Goal: Task Accomplishment & Management: Use online tool/utility

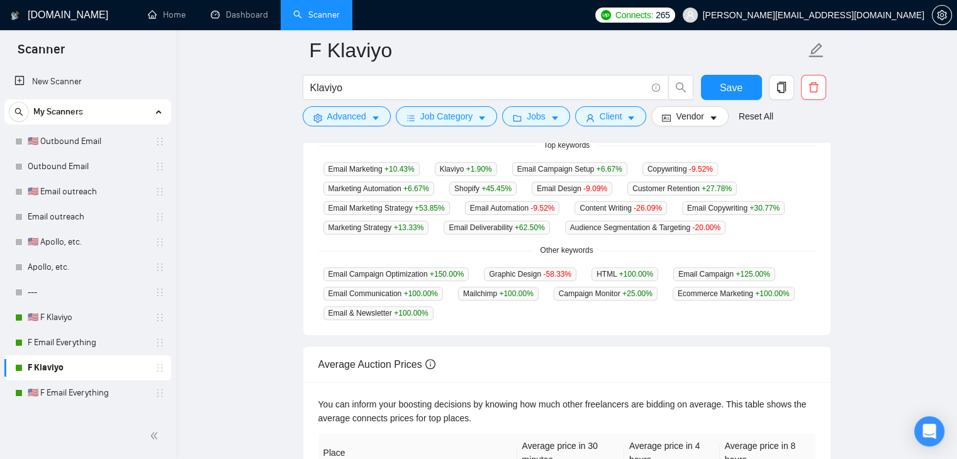
scroll to position [337, 0]
click at [161, 18] on link "Home" at bounding box center [167, 14] width 38 height 11
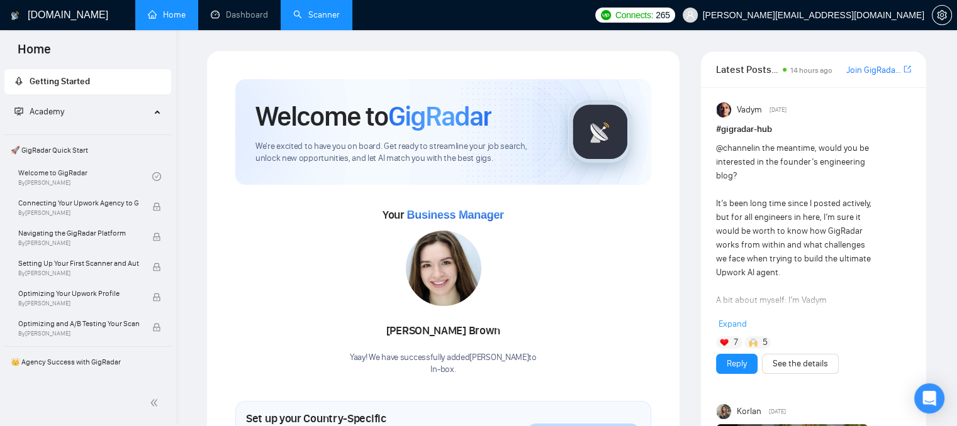
click at [313, 13] on link "Scanner" at bounding box center [316, 14] width 47 height 11
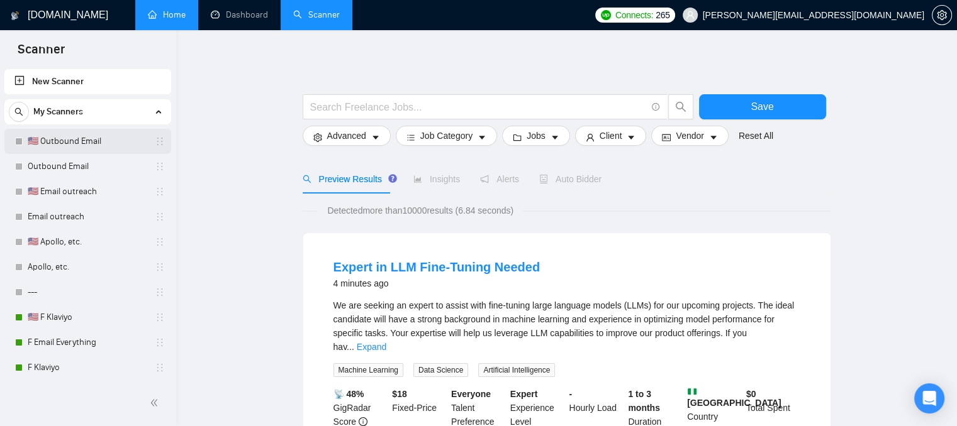
click at [146, 136] on link "🇺🇸 Outbound Email" at bounding box center [87, 141] width 119 height 25
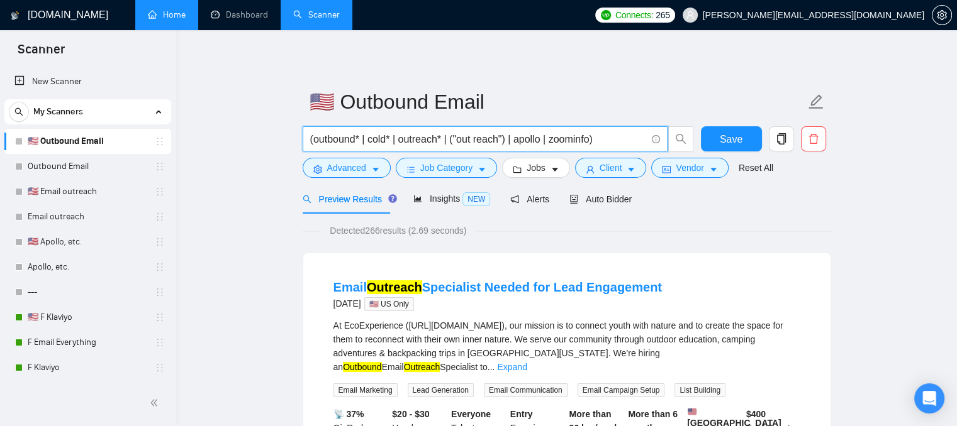
click at [574, 147] on input "(outbound* | cold* | outreach* | ("out reach") | apollo | zoominfo)" at bounding box center [478, 139] width 336 height 16
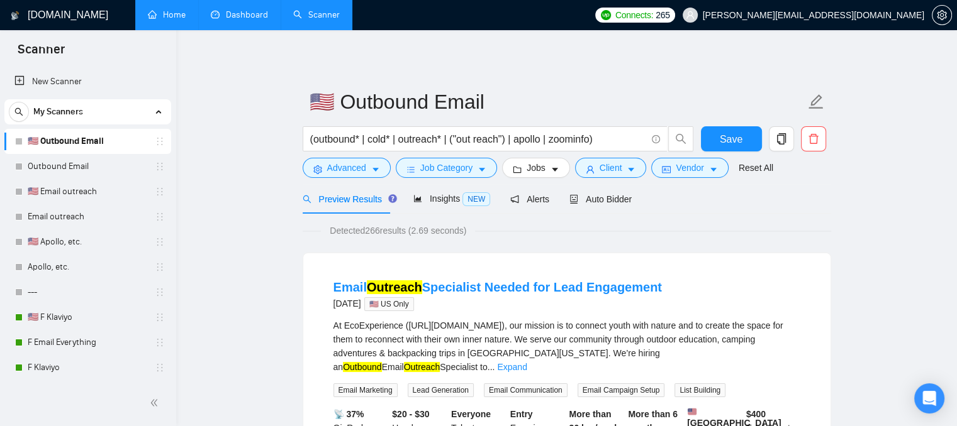
click at [240, 14] on link "Dashboard" at bounding box center [239, 14] width 57 height 11
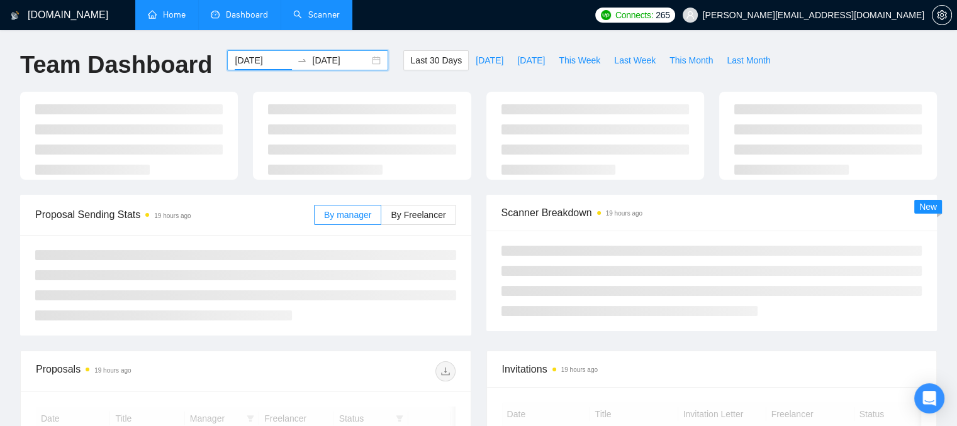
click at [263, 61] on input "[DATE]" at bounding box center [263, 60] width 57 height 14
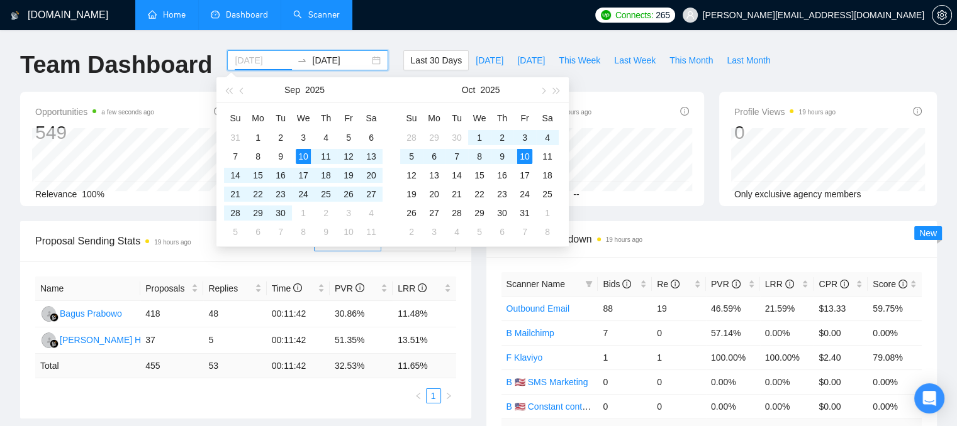
type input "[DATE]"
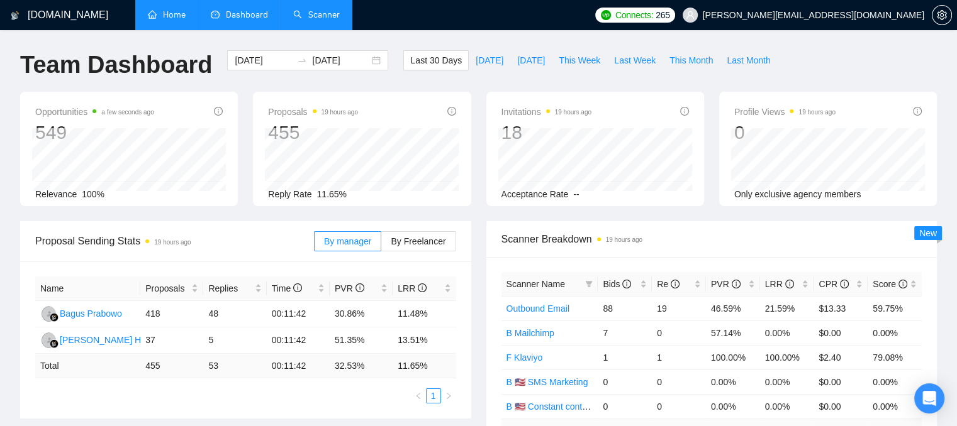
click at [624, 215] on div "Opportunities a few seconds ago 549 Relevance 100% Proposals 19 hours ago 455 R…" at bounding box center [478, 157] width 931 height 130
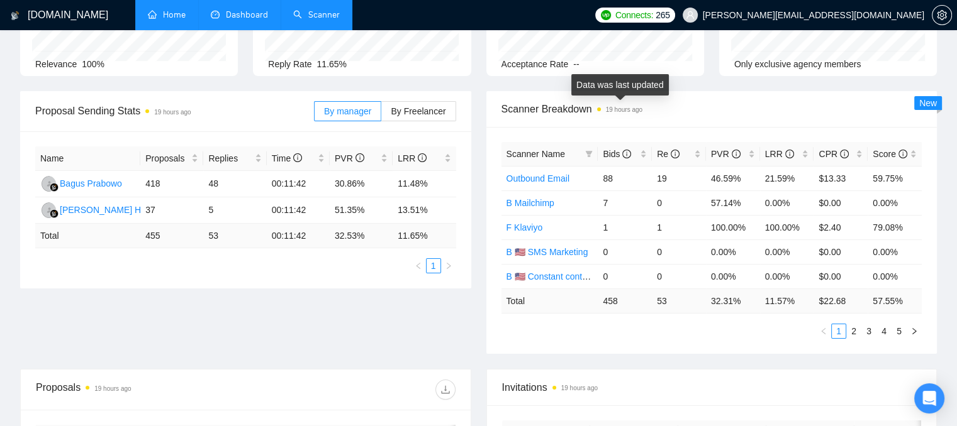
scroll to position [133, 0]
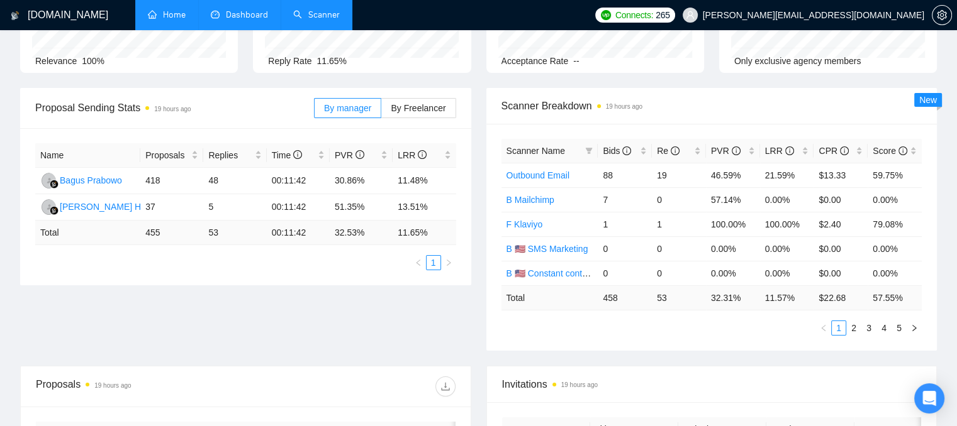
click at [611, 301] on td "458" at bounding box center [624, 298] width 54 height 25
click at [660, 301] on td "53" at bounding box center [679, 298] width 54 height 25
click at [805, 158] on div "LRR" at bounding box center [787, 151] width 44 height 14
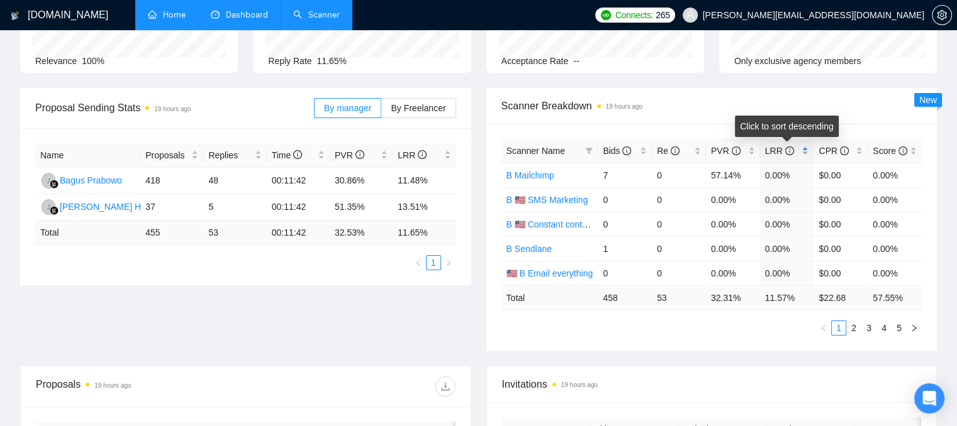
click at [805, 158] on div "LRR" at bounding box center [787, 151] width 44 height 14
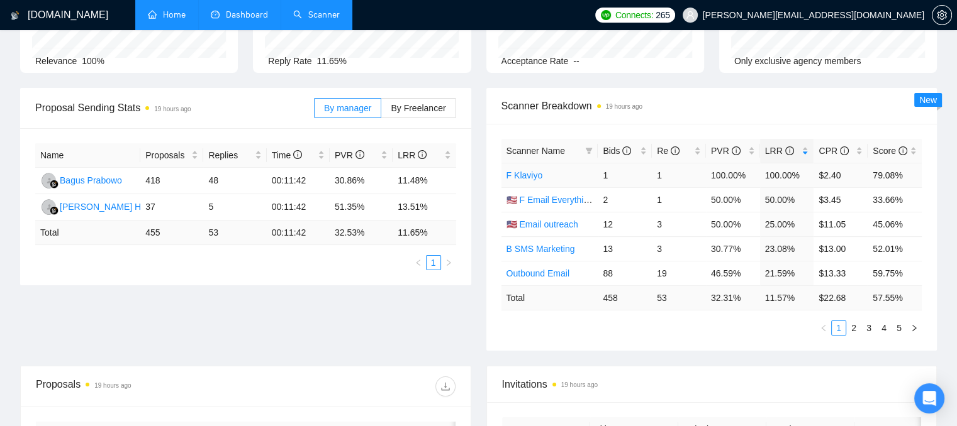
click at [606, 175] on td "1" at bounding box center [624, 175] width 54 height 25
click at [827, 179] on td "$2.40" at bounding box center [840, 175] width 54 height 25
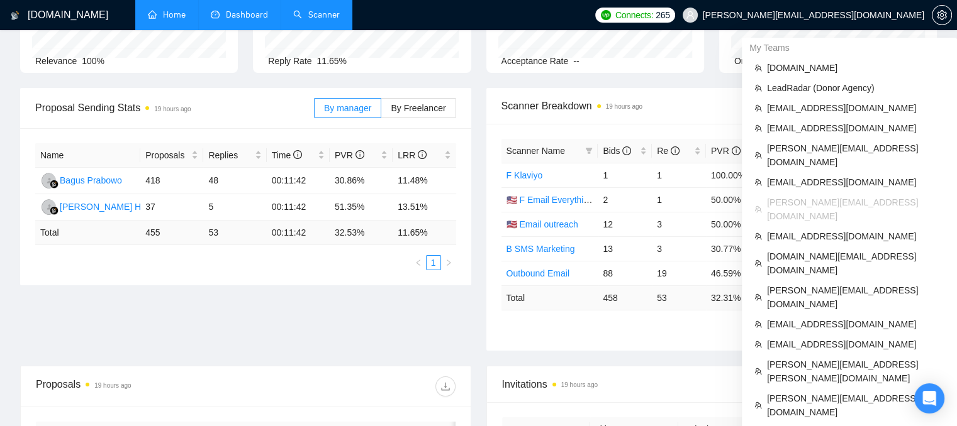
click at [855, 15] on span "[PERSON_NAME][EMAIL_ADDRESS][DOMAIN_NAME]" at bounding box center [812, 15] width 221 height 0
click at [801, 84] on span "LeadRadar (Donor Agency)" at bounding box center [855, 88] width 177 height 14
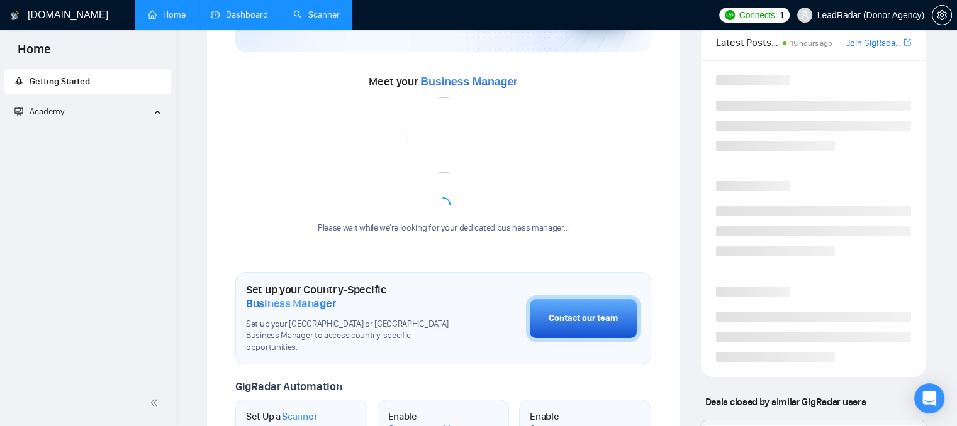
scroll to position [309, 0]
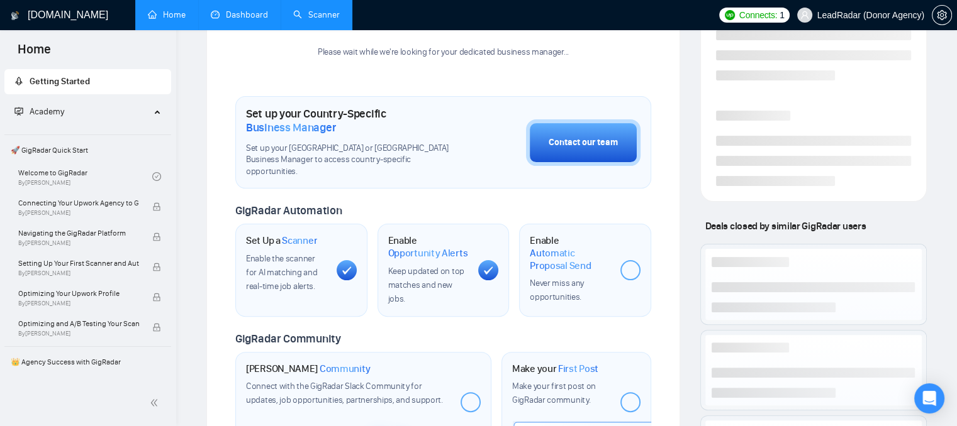
click at [332, 14] on link "Scanner" at bounding box center [316, 14] width 47 height 11
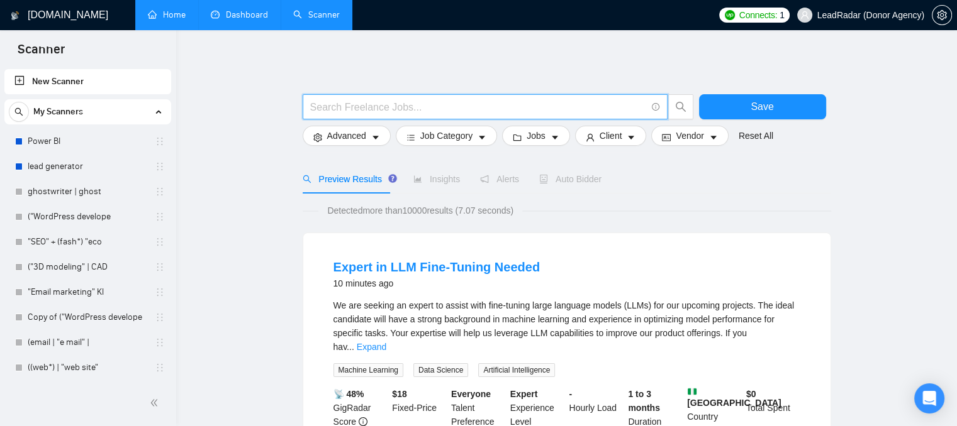
click at [360, 103] on input "text" at bounding box center [478, 107] width 336 height 16
type input "legal"
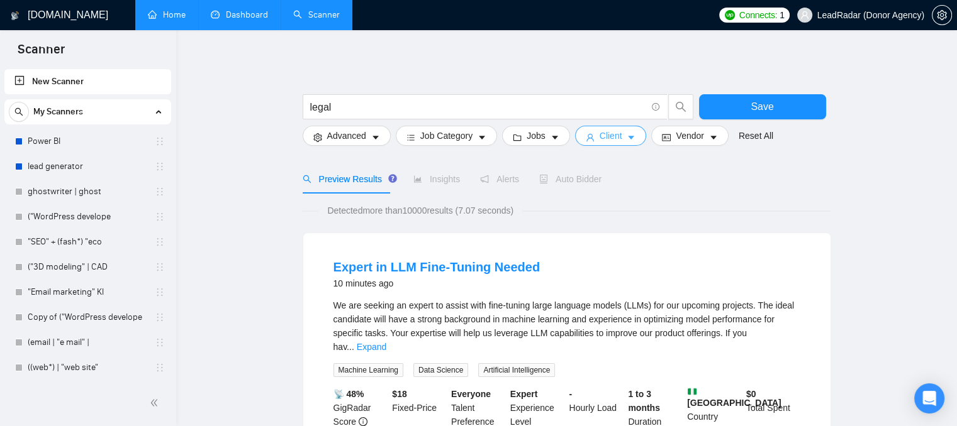
click at [592, 137] on button "Client" at bounding box center [611, 136] width 72 height 20
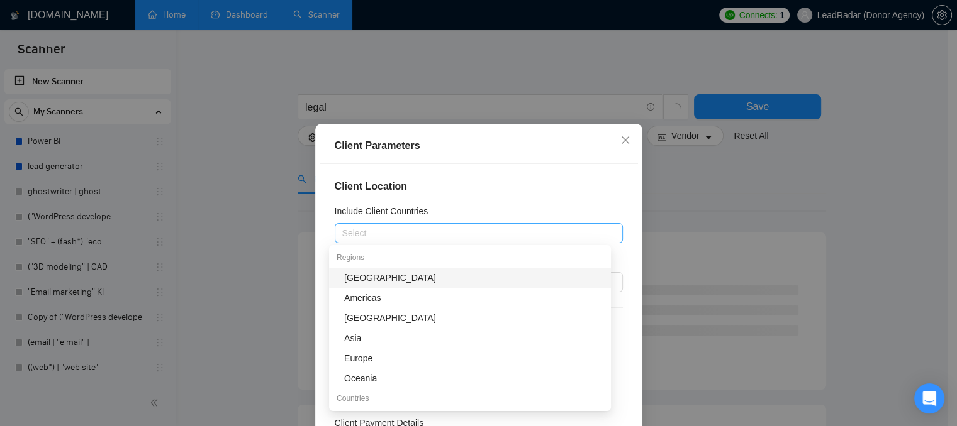
click at [459, 241] on div "Select" at bounding box center [479, 233] width 288 height 20
type input "Au"
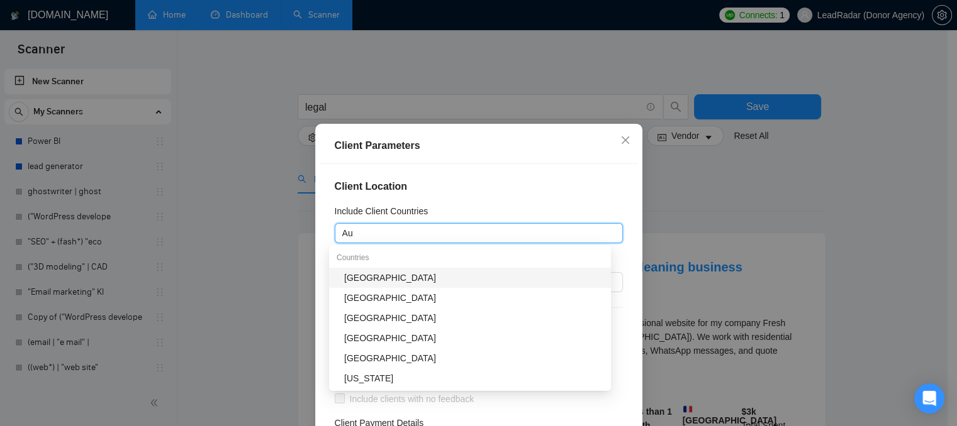
click at [411, 280] on div "[GEOGRAPHIC_DATA]" at bounding box center [473, 278] width 259 height 14
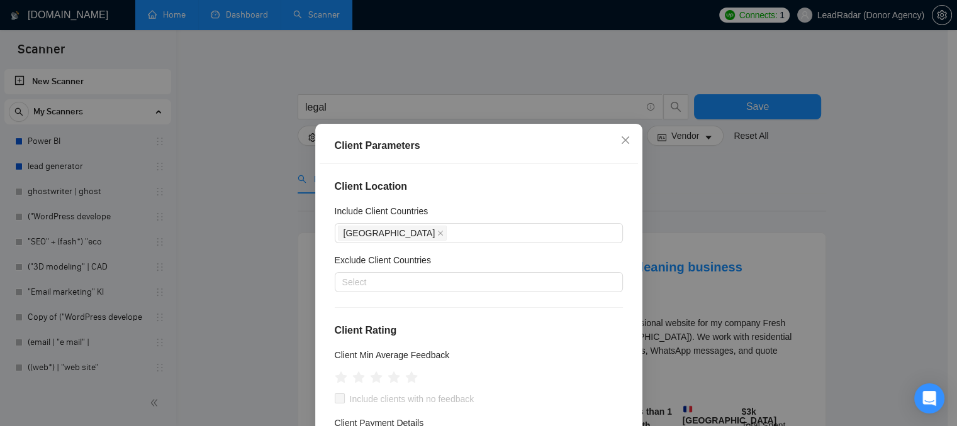
click at [639, 209] on div "Client Parameters Client Location Include Client Countries [GEOGRAPHIC_DATA] Ex…" at bounding box center [478, 213] width 957 height 426
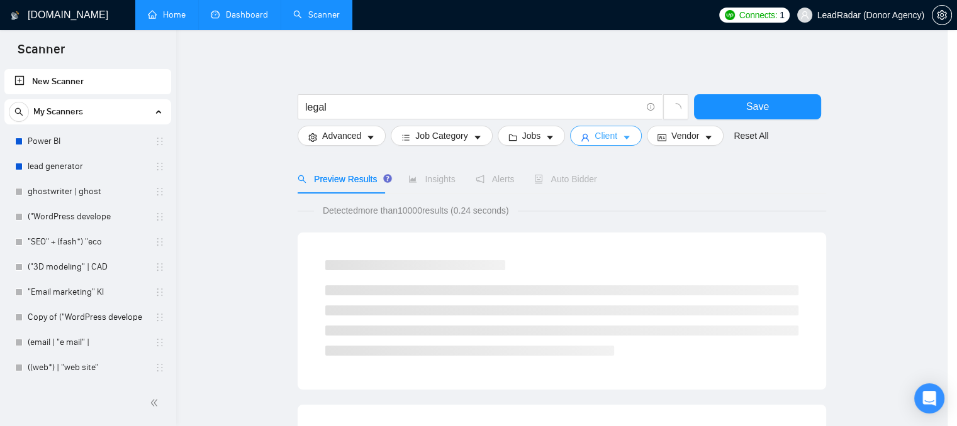
click at [667, 199] on body "Scanner New Scanner My Scanners Power BI lead generator ghostwriter | ghost ("W…" at bounding box center [473, 213] width 947 height 426
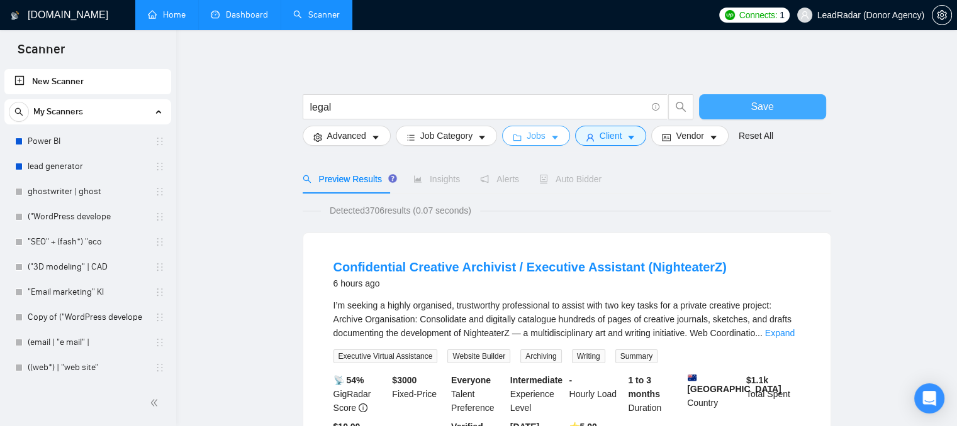
drag, startPoint x: 763, startPoint y: 97, endPoint x: 528, endPoint y: 126, distance: 237.5
click at [763, 97] on button "Save" at bounding box center [762, 106] width 127 height 25
click at [370, 213] on span "Detected 3706 results (0.07 seconds)" at bounding box center [400, 211] width 159 height 14
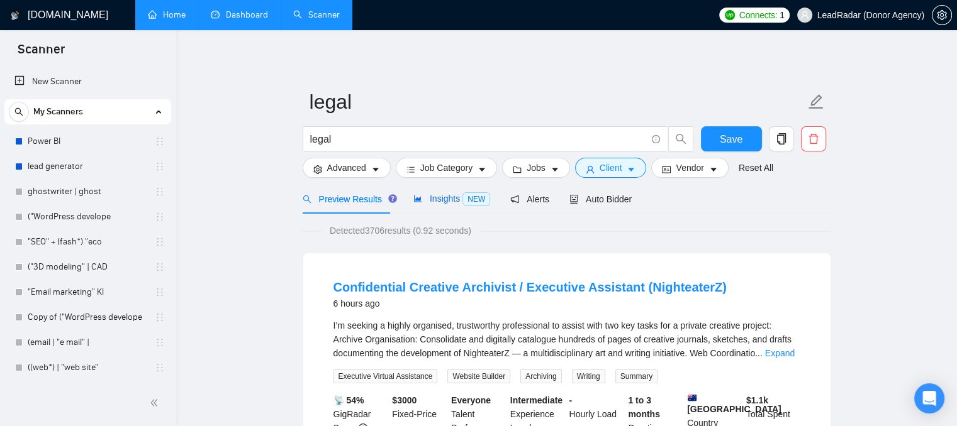
click at [442, 199] on span "Insights NEW" at bounding box center [451, 199] width 77 height 10
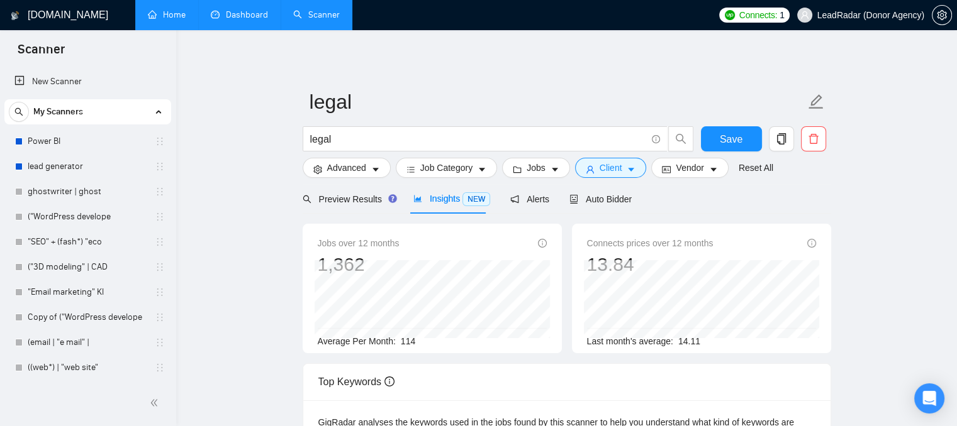
click at [401, 340] on span "114" at bounding box center [408, 341] width 14 height 10
click at [599, 174] on span "Client" at bounding box center [610, 168] width 23 height 14
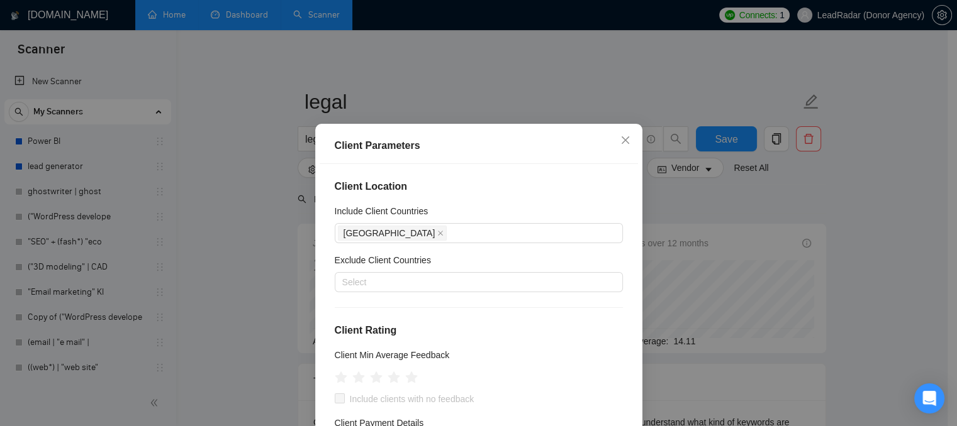
click at [674, 201] on div "Client Parameters Client Location Include Client Countries [GEOGRAPHIC_DATA] Ex…" at bounding box center [478, 213] width 957 height 426
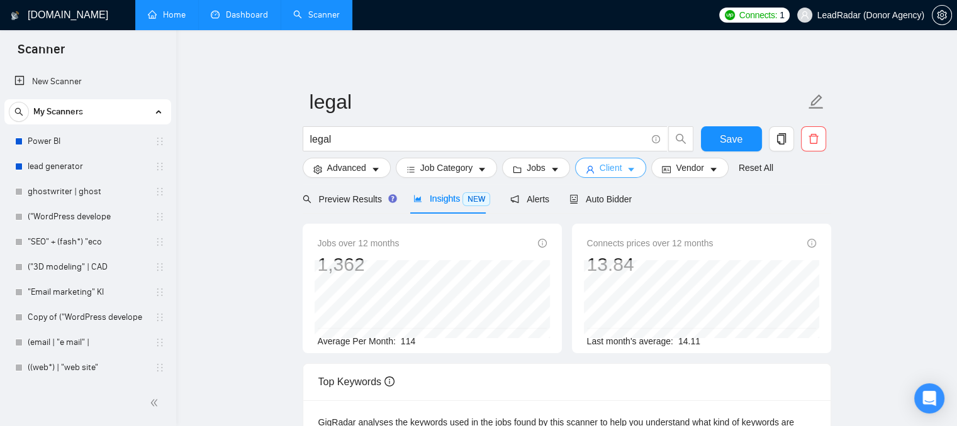
click at [601, 168] on span "Client" at bounding box center [610, 168] width 23 height 14
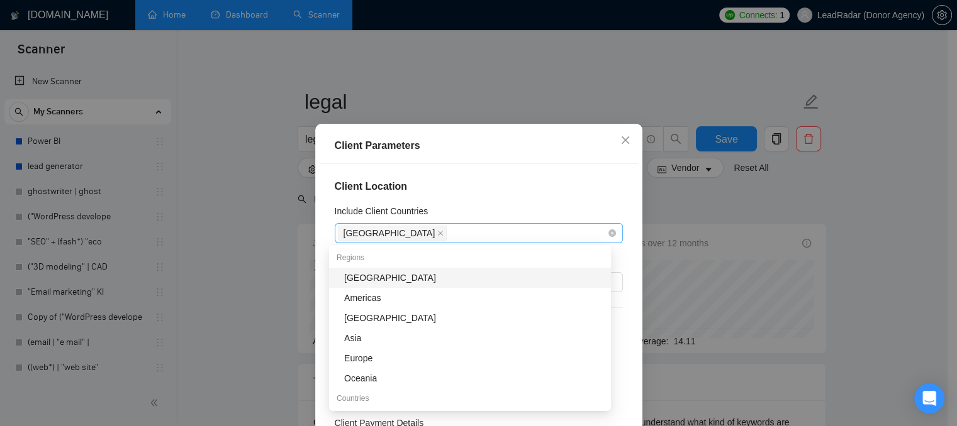
click at [469, 236] on div "[GEOGRAPHIC_DATA]" at bounding box center [472, 234] width 269 height 18
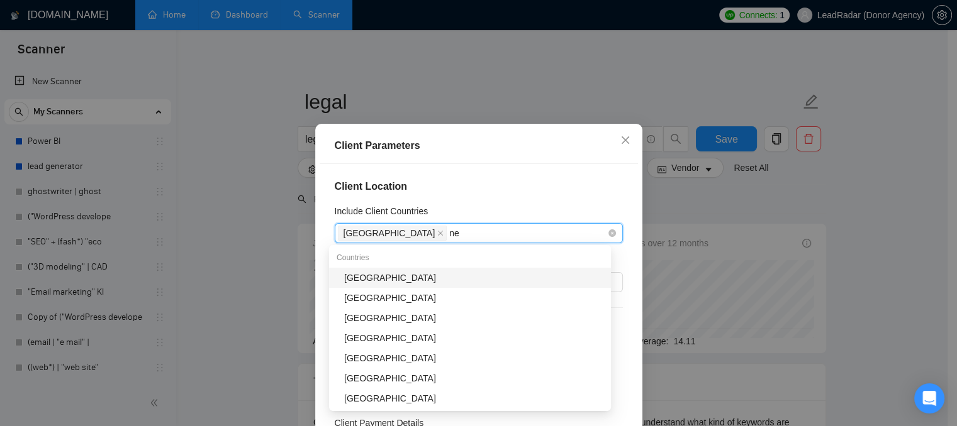
type input "new"
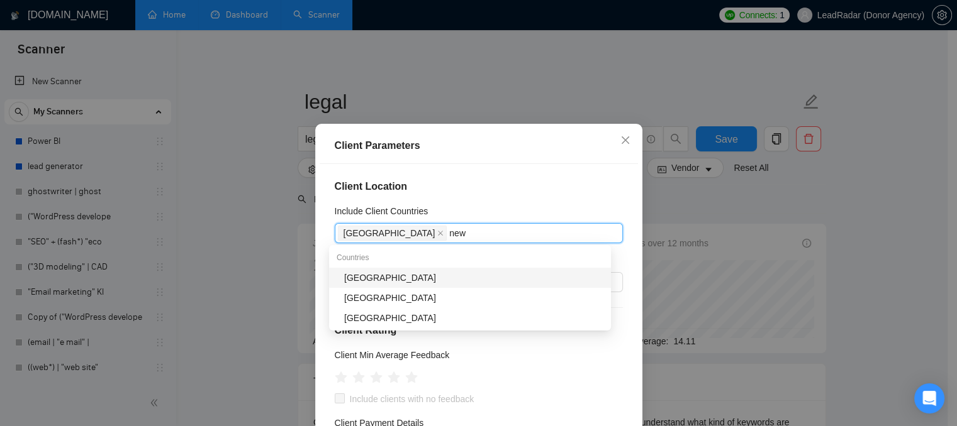
click at [400, 277] on div "[GEOGRAPHIC_DATA]" at bounding box center [473, 278] width 259 height 14
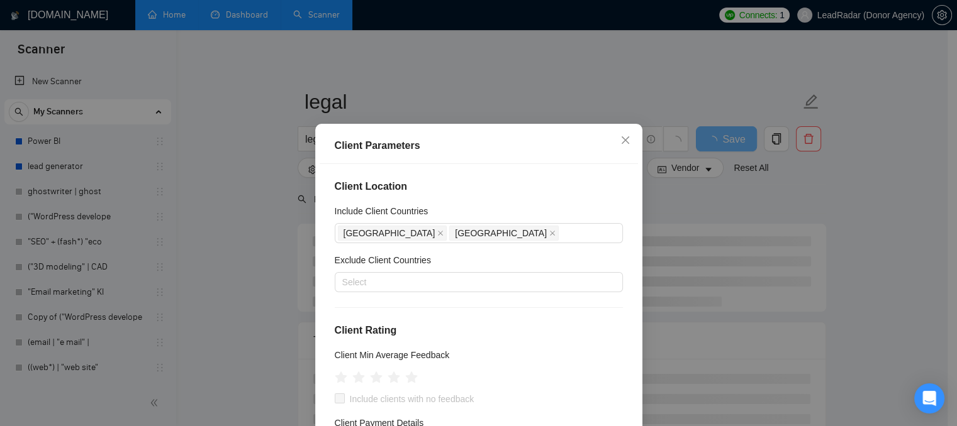
drag, startPoint x: 487, startPoint y: 199, endPoint x: 452, endPoint y: 194, distance: 35.6
click at [452, 194] on div "Client Location Include Client Countries [GEOGRAPHIC_DATA] [GEOGRAPHIC_DATA] Ex…" at bounding box center [478, 313] width 318 height 299
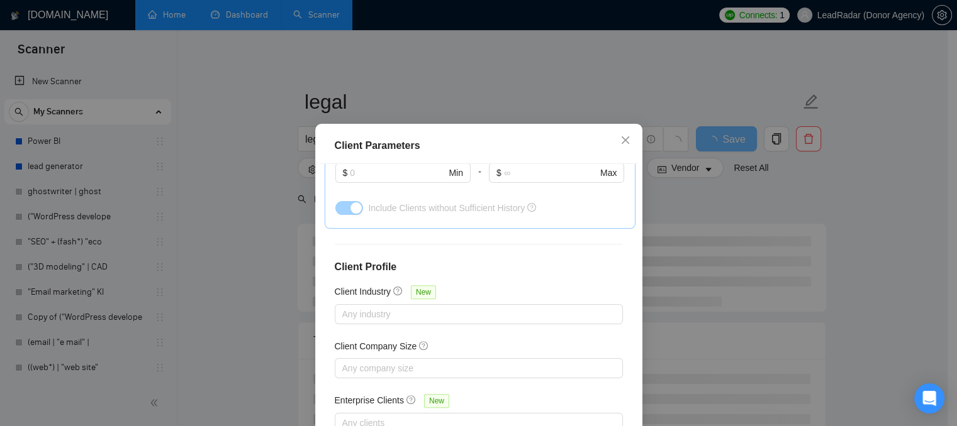
scroll to position [91, 0]
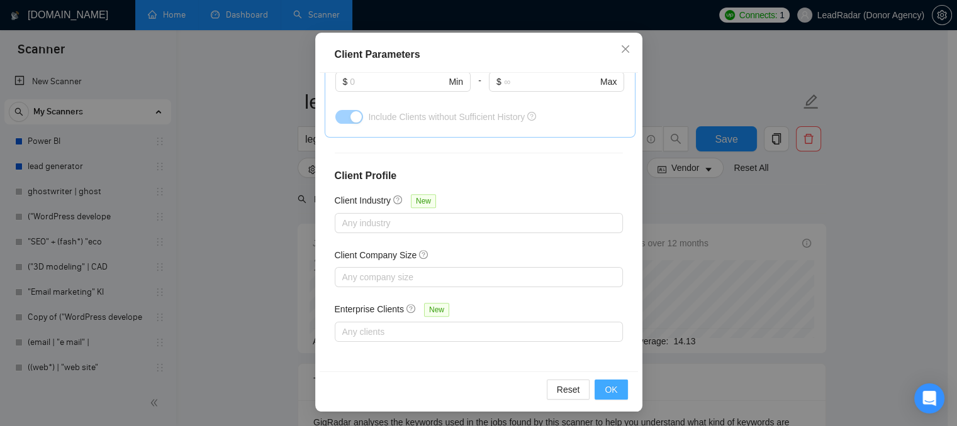
click at [604, 387] on span "OK" at bounding box center [610, 390] width 13 height 14
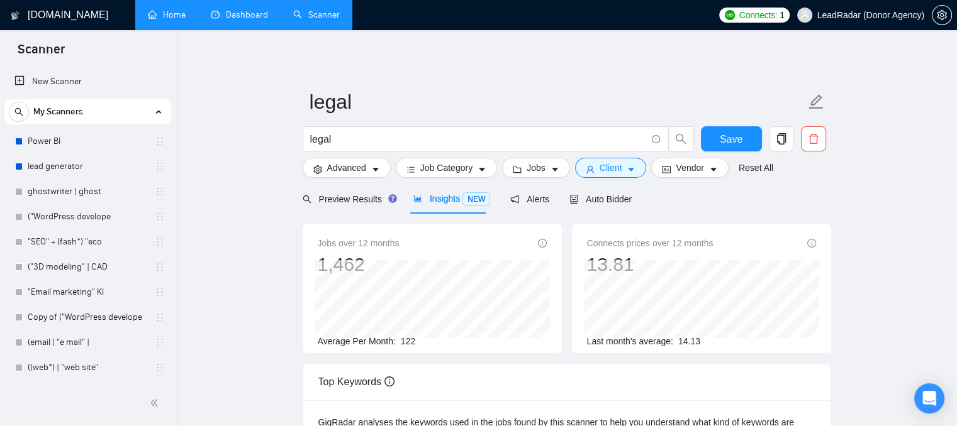
click at [405, 345] on span "122" at bounding box center [408, 341] width 14 height 10
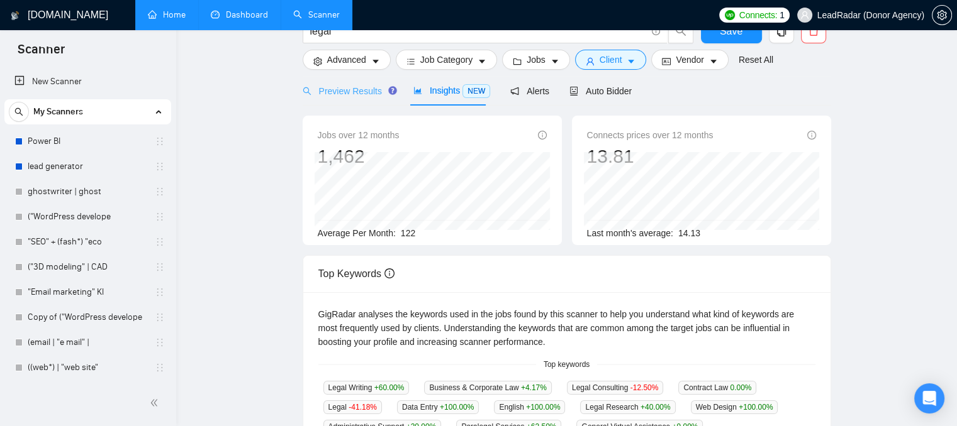
scroll to position [0, 0]
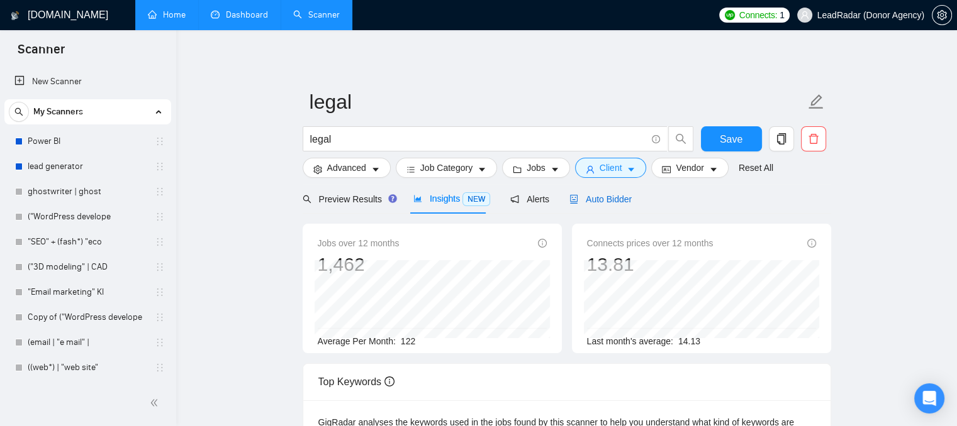
click at [606, 206] on div "Auto Bidder" at bounding box center [600, 199] width 62 height 14
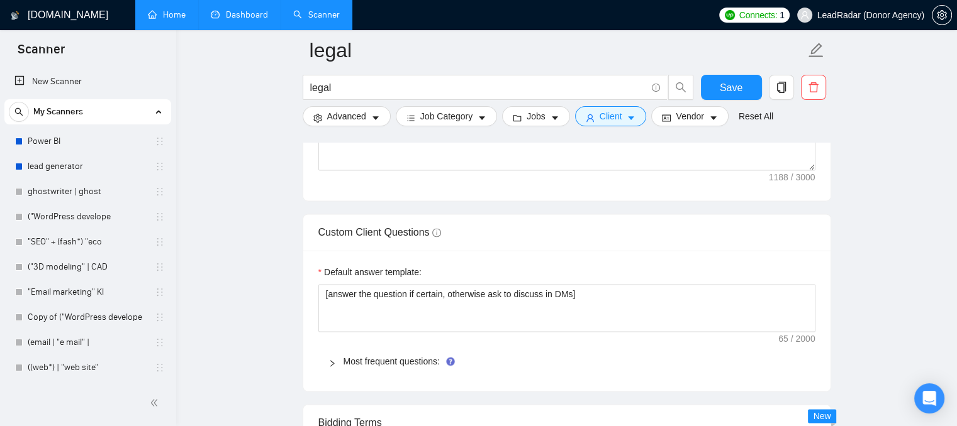
scroll to position [1650, 0]
click at [374, 362] on link "Most frequent questions:" at bounding box center [391, 362] width 96 height 10
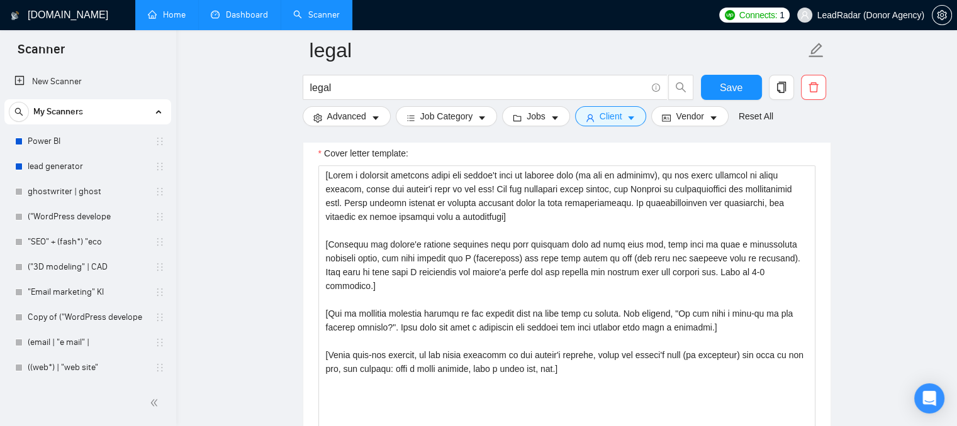
scroll to position [1371, 0]
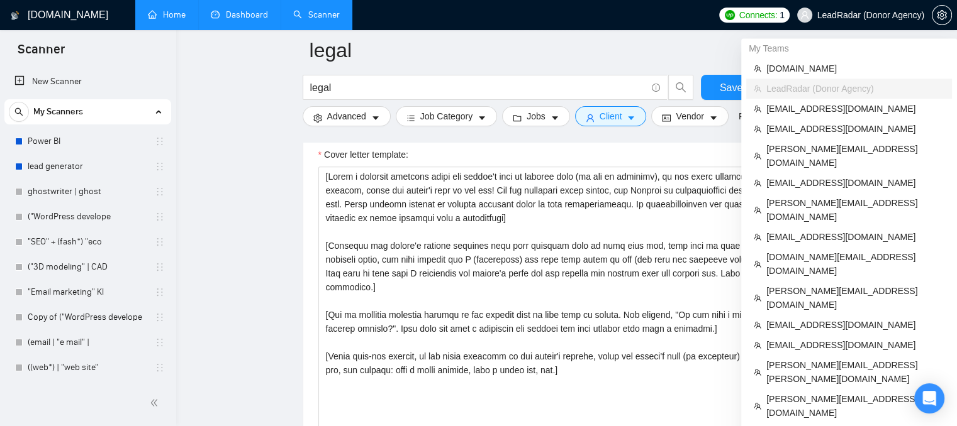
click at [853, 15] on span "LeadRadar (Donor Agency)" at bounding box center [870, 15] width 107 height 0
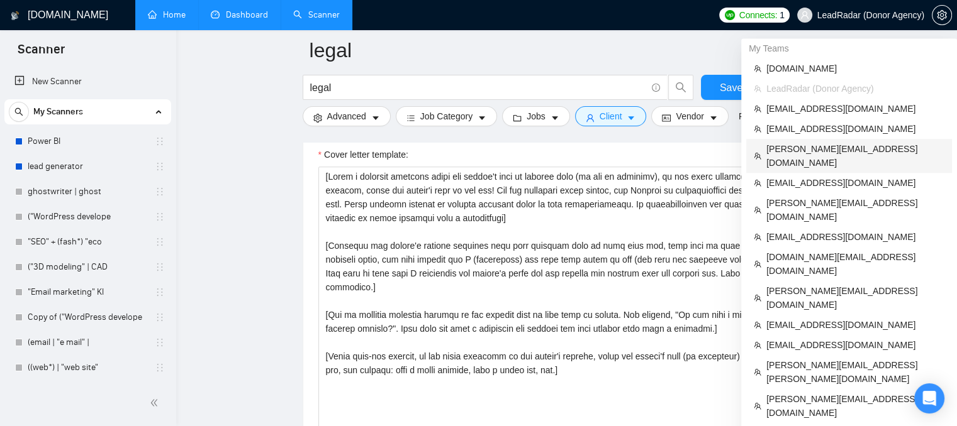
click at [784, 150] on span "[PERSON_NAME][EMAIL_ADDRESS][DOMAIN_NAME]" at bounding box center [855, 156] width 178 height 28
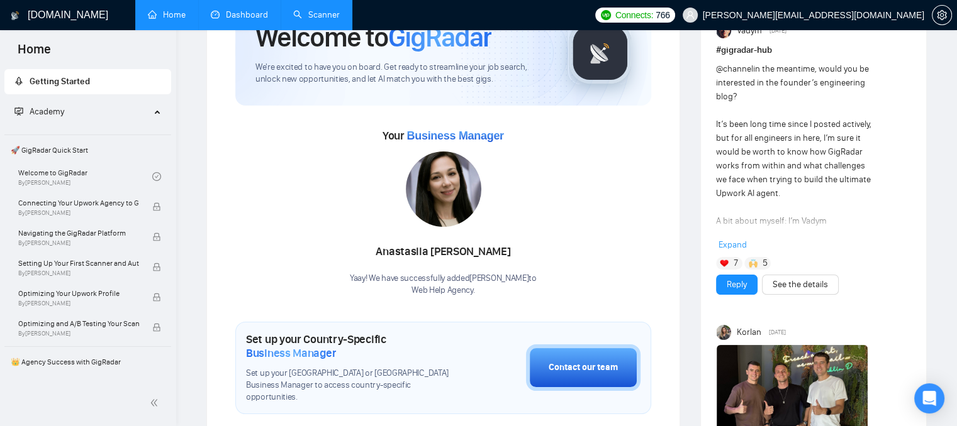
scroll to position [75, 0]
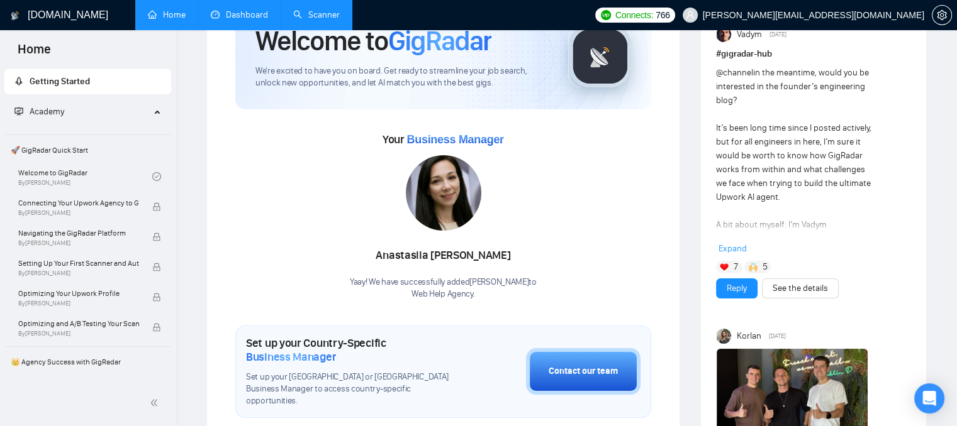
click at [317, 9] on link "Scanner" at bounding box center [316, 14] width 47 height 11
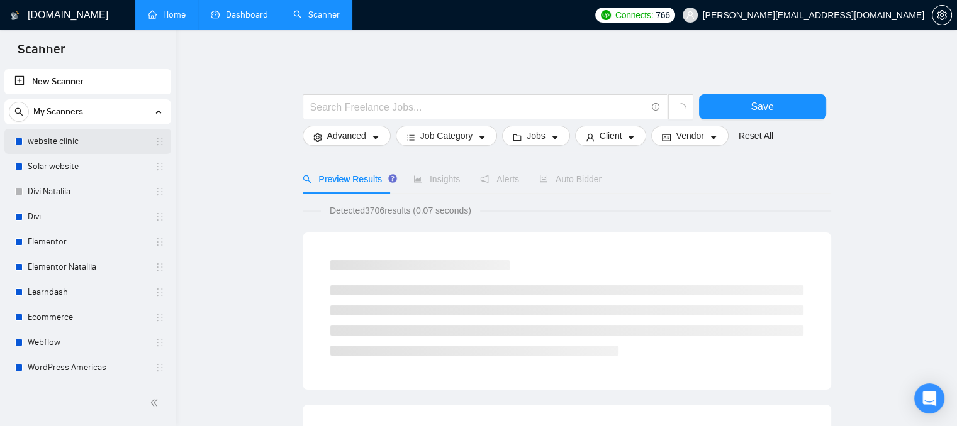
click at [133, 149] on link "website clinic" at bounding box center [87, 141] width 119 height 25
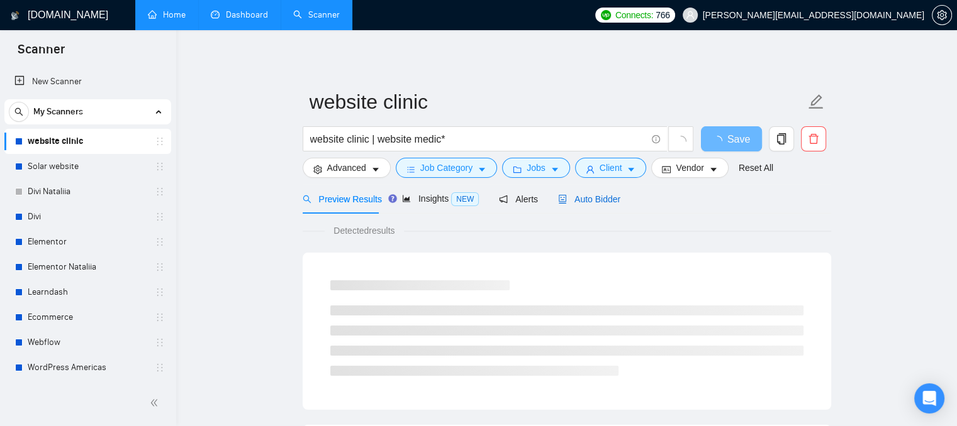
click at [588, 198] on span "Auto Bidder" at bounding box center [589, 199] width 62 height 10
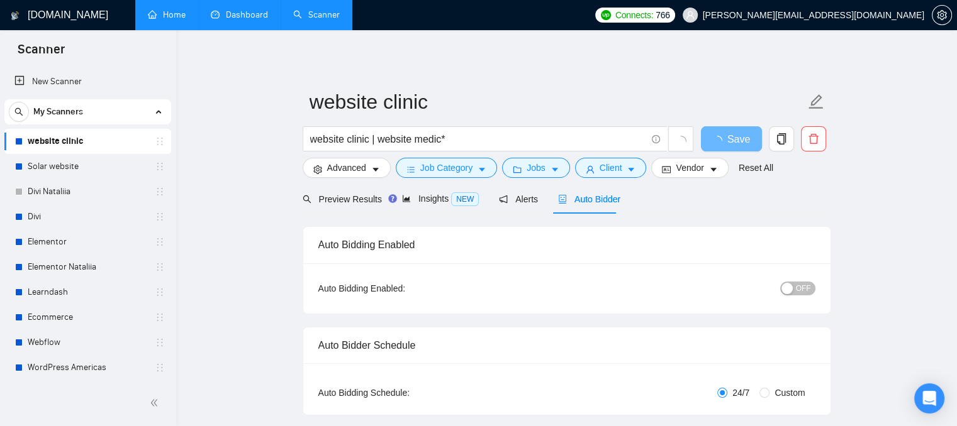
checkbox input "true"
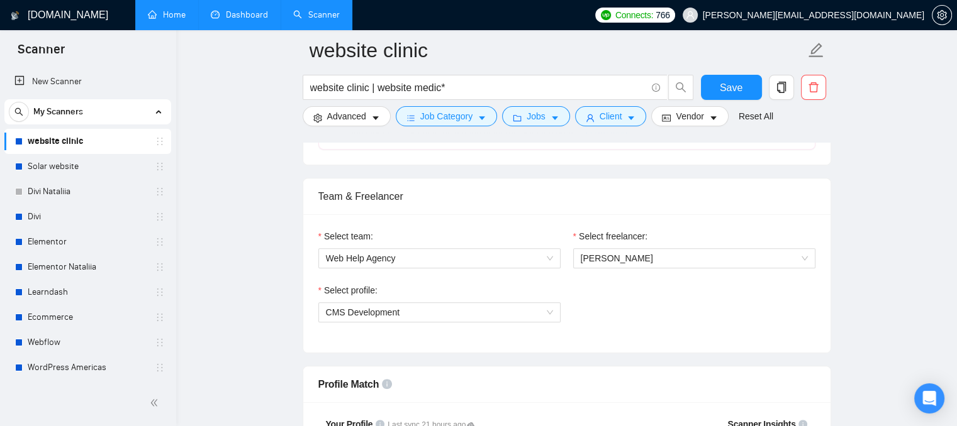
scroll to position [596, 0]
click at [641, 257] on span "[PERSON_NAME]" at bounding box center [616, 258] width 72 height 10
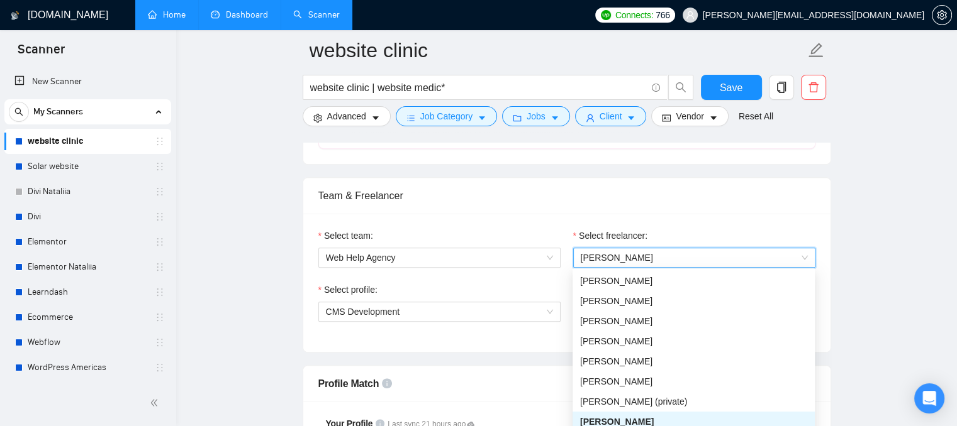
click at [533, 222] on div "Select team: Web Help Agency Select freelancer: 424318763123458048 [PERSON_NAME…" at bounding box center [566, 283] width 527 height 138
click at [598, 263] on span "[PERSON_NAME]" at bounding box center [693, 257] width 227 height 19
click at [528, 210] on div "Team & Freelancer" at bounding box center [566, 196] width 497 height 36
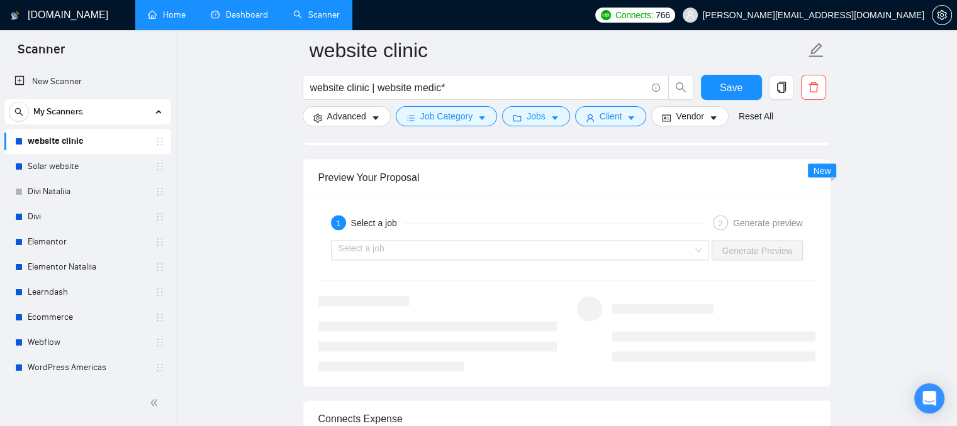
scroll to position [2484, 0]
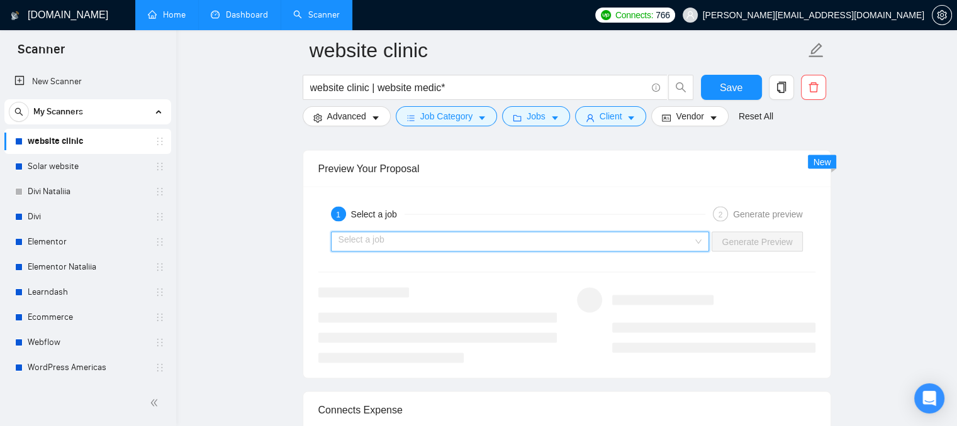
click at [392, 233] on input "search" at bounding box center [515, 242] width 355 height 19
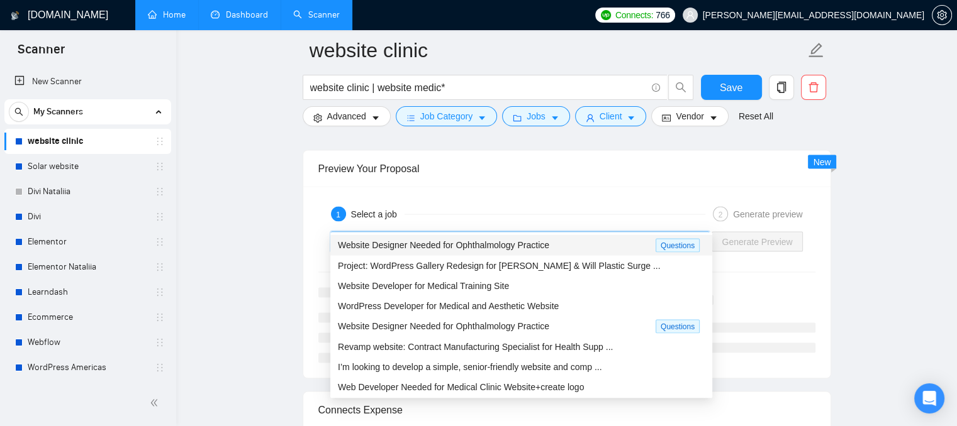
click at [411, 253] on div "Website Designer Needed for Ophthalmology Practice Questions" at bounding box center [521, 245] width 382 height 21
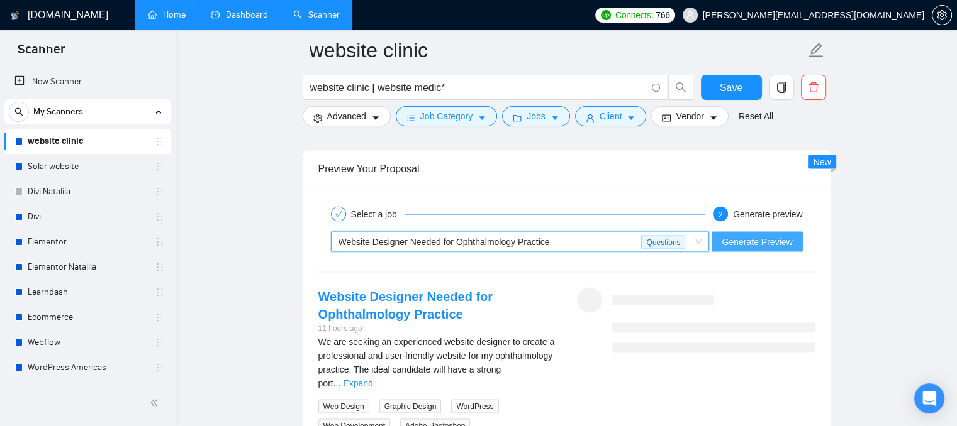
click at [738, 235] on span "Generate Preview" at bounding box center [756, 242] width 70 height 14
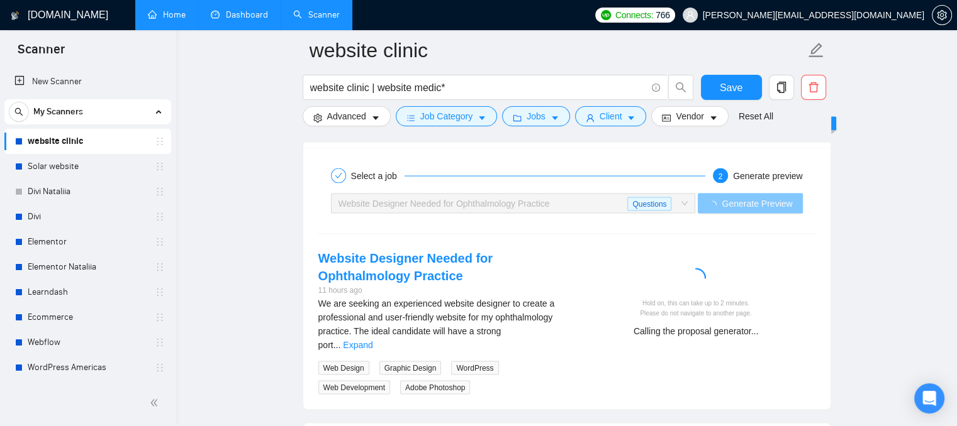
scroll to position [2523, 0]
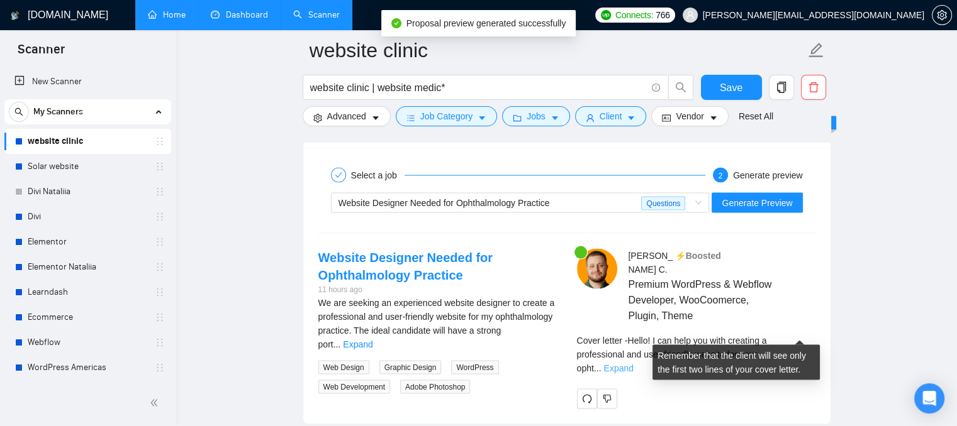
click at [633, 363] on link "Expand" at bounding box center [618, 368] width 30 height 10
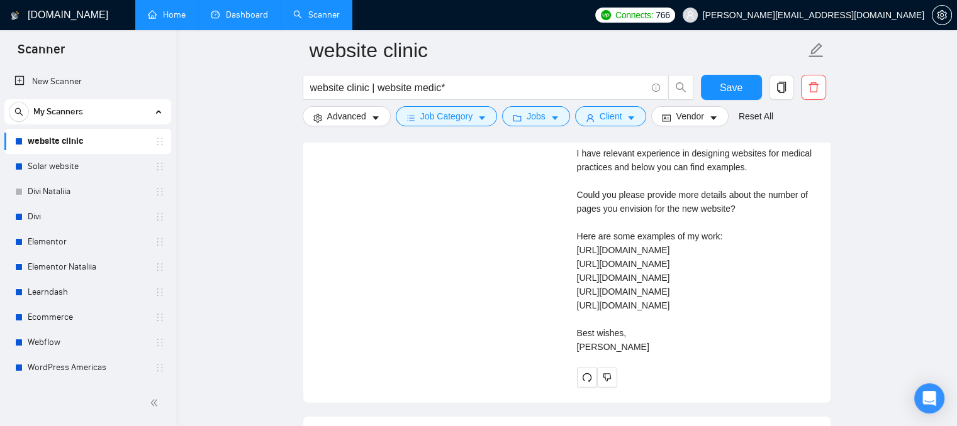
scroll to position [2875, 0]
